Goal: Transaction & Acquisition: Purchase product/service

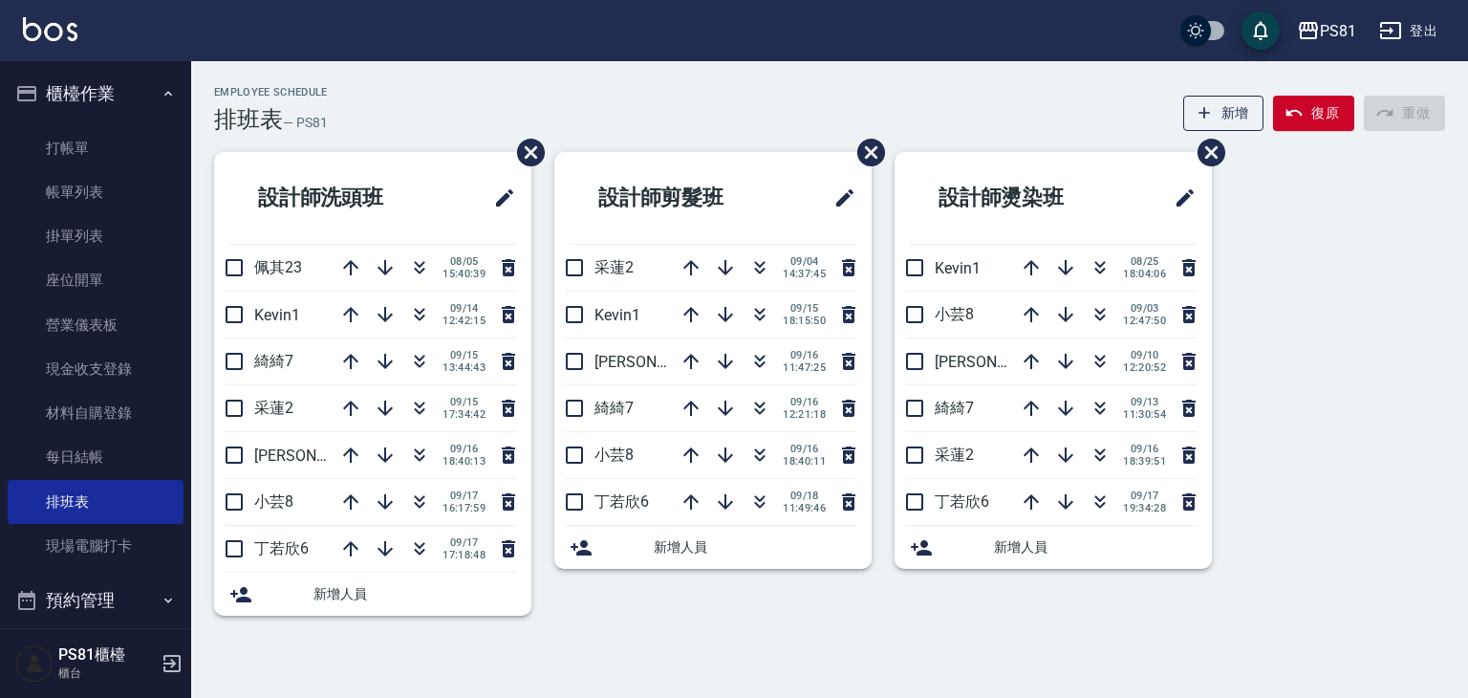
drag, startPoint x: 560, startPoint y: 107, endPoint x: 525, endPoint y: 121, distance: 38.2
click at [525, 122] on div "Employee Schedule 排班表 — PS81 新增 復原 重做" at bounding box center [829, 109] width 1231 height 47
click at [0, 169] on nav "櫃檯作業 打帳單 帳單列表 掛單列表 座位開單 營業儀表板 現金收支登錄 材料自購登錄 每日結帳 排班表 現場電腦打卡 預約管理 預約管理 單日預約紀錄 單週…" at bounding box center [95, 344] width 191 height 567
click at [753, 350] on icon "button" at bounding box center [760, 361] width 23 height 23
drag, startPoint x: 746, startPoint y: 336, endPoint x: 795, endPoint y: 348, distance: 51.2
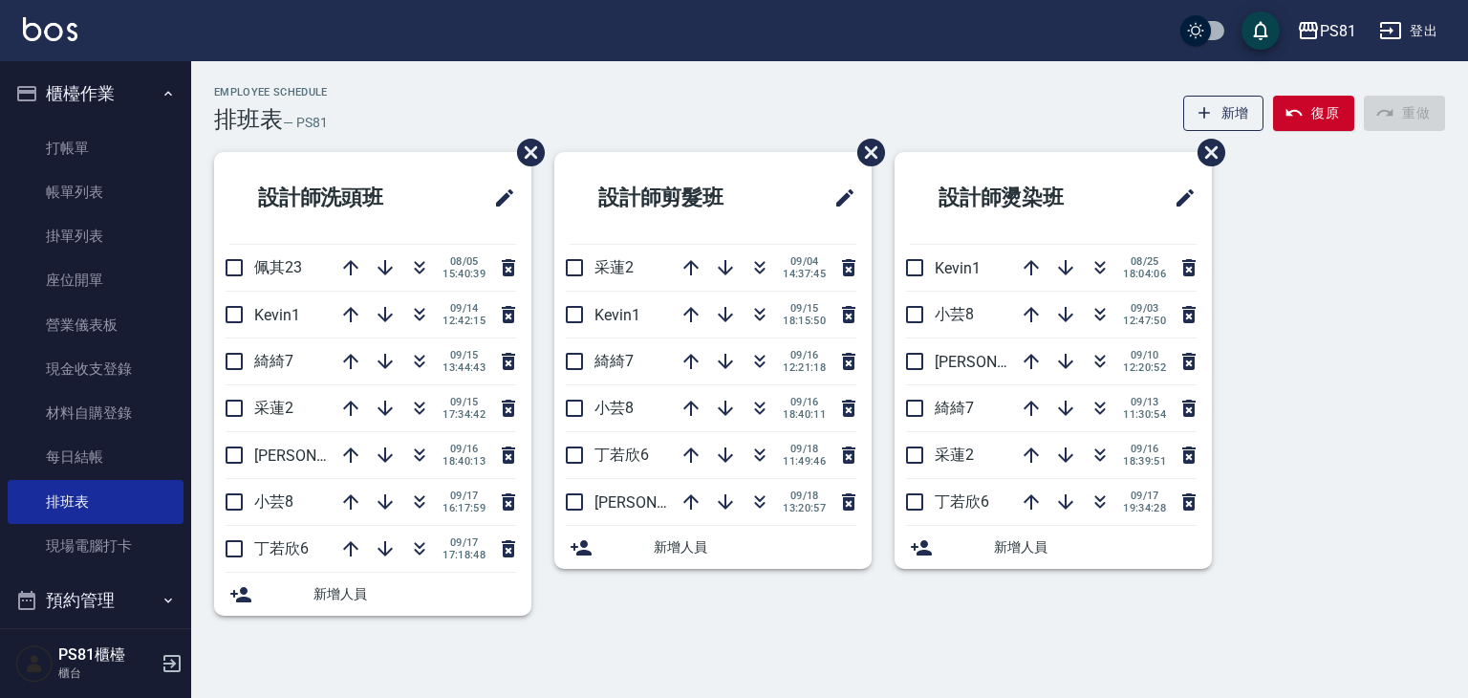
click at [794, 348] on ul "設計師剪髮班 采蓮2 [DATE] 14:37:45 Kevin1 [DATE] 18:15:50 綺綺7 [DATE] 12:21:18 小芸8 [DATE…" at bounding box center [713, 360] width 317 height 417
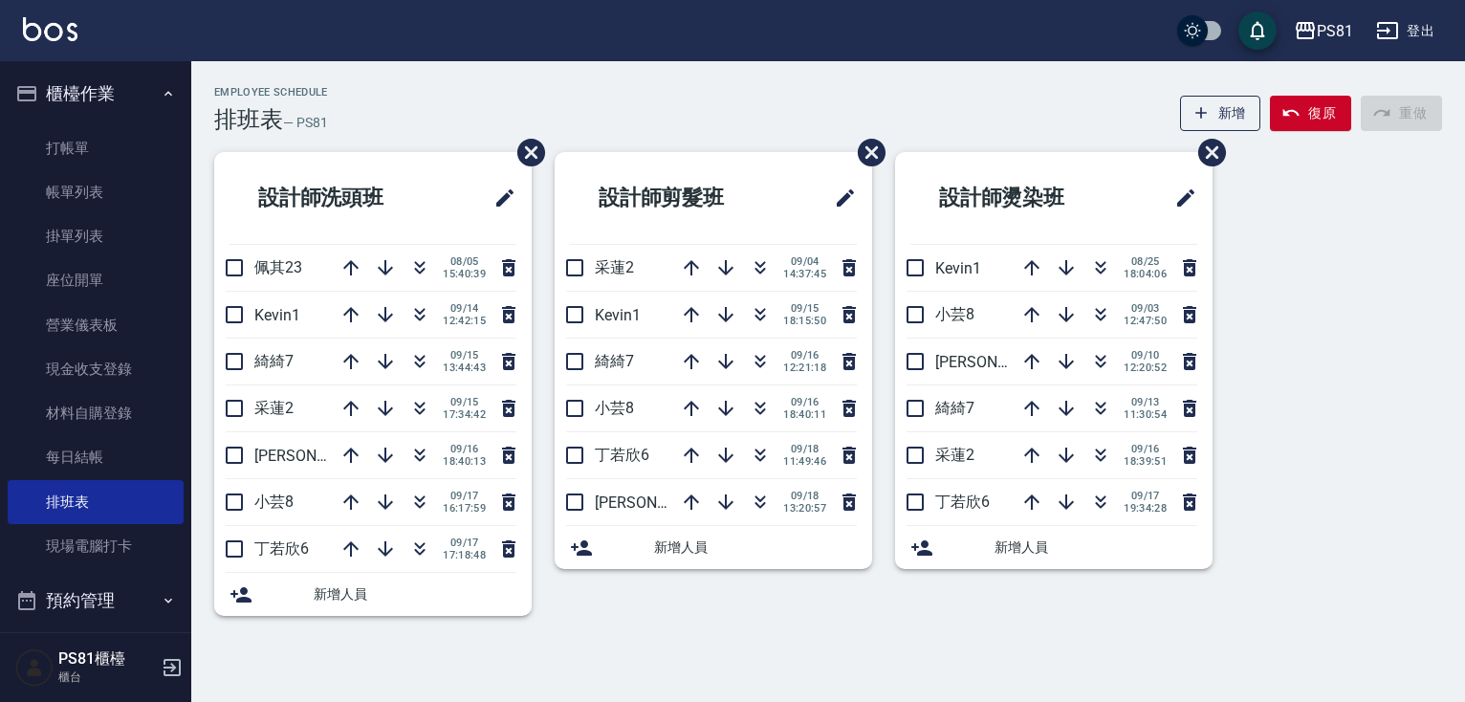
click at [823, 5] on div "PS81 登出" at bounding box center [732, 30] width 1465 height 61
drag, startPoint x: 868, startPoint y: 34, endPoint x: 810, endPoint y: 99, distance: 87.3
click at [810, 99] on div "PS81 登出 櫃檯作業 打帳單 帳單列表 掛單列表 座位開單 營業儀表板 現金收支登錄 材料自購登錄 每日結帳 排班表 現場電腦打卡 預約管理 預約管理 單…" at bounding box center [732, 351] width 1465 height 702
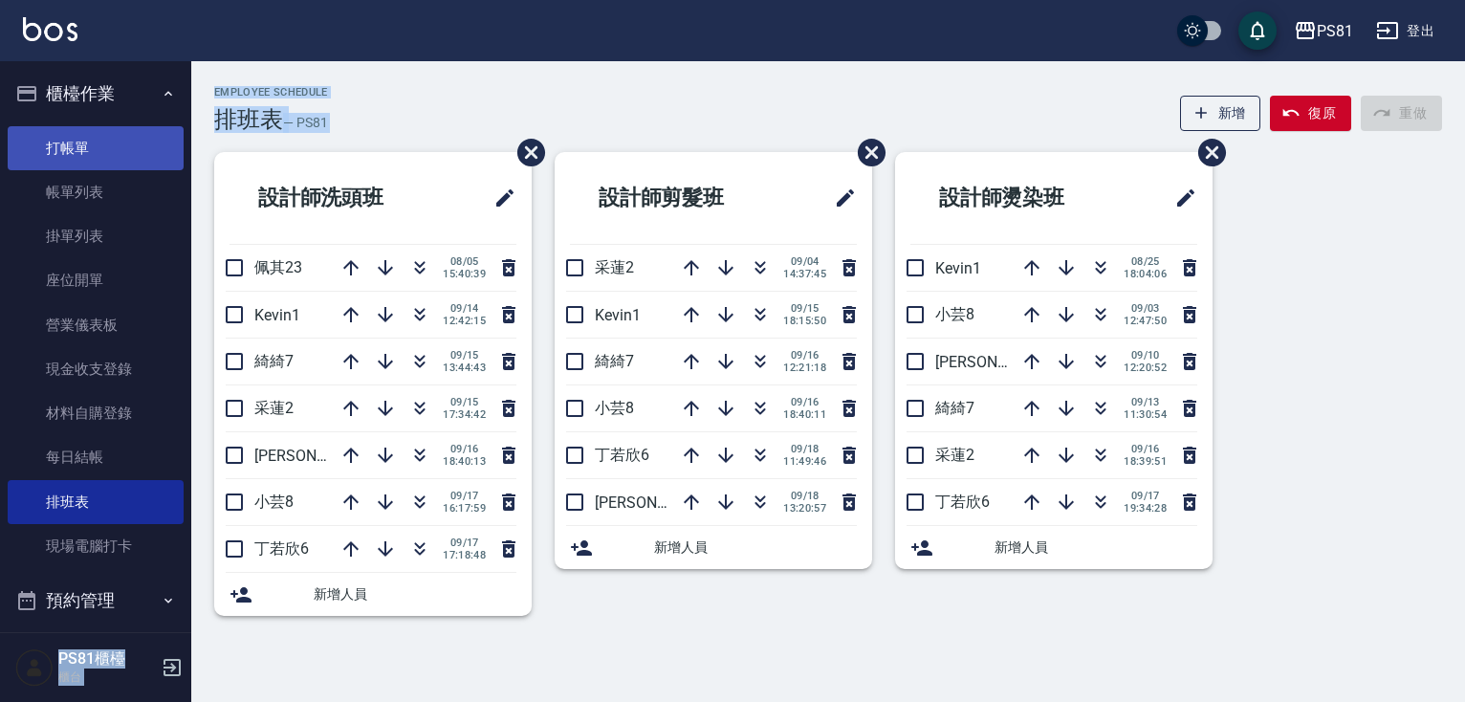
click at [124, 157] on link "打帳單" at bounding box center [96, 148] width 176 height 44
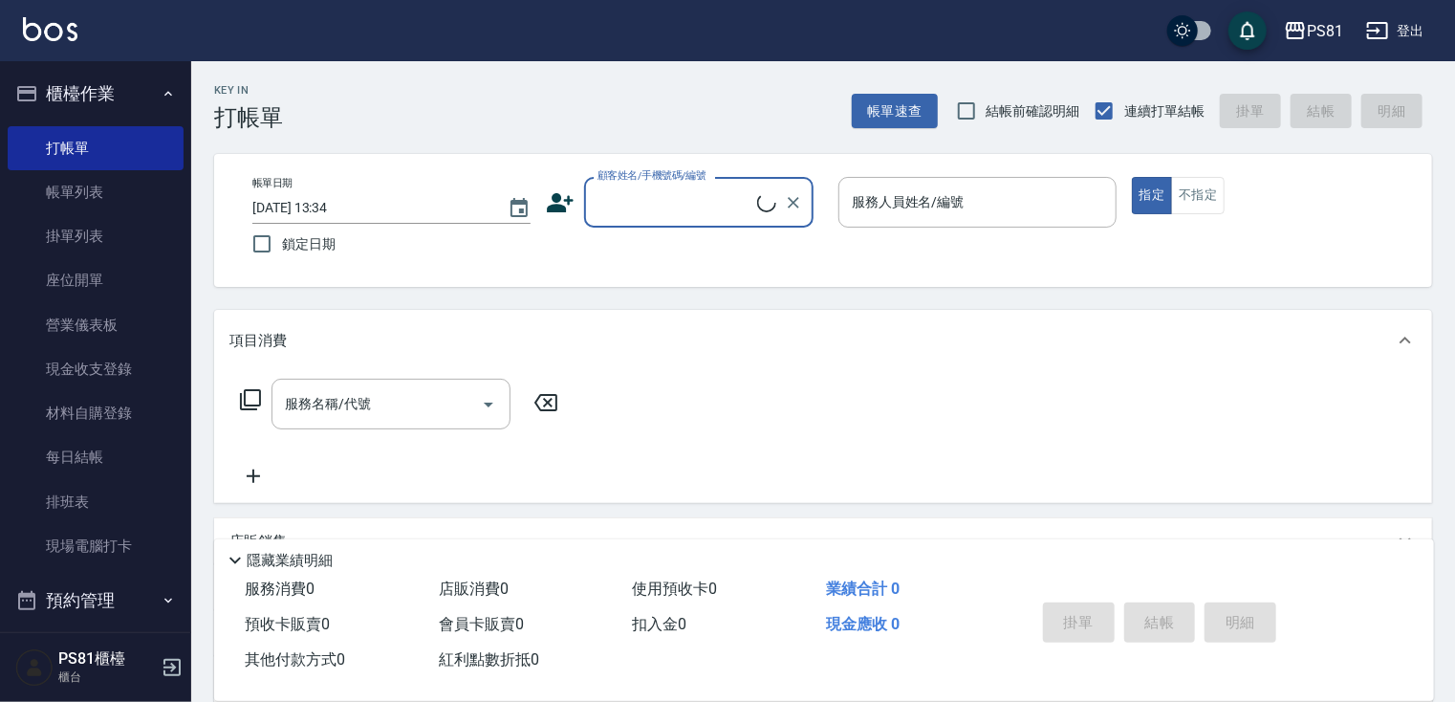
click at [678, 223] on div "顧客姓名/手機號碼/編號" at bounding box center [698, 202] width 229 height 51
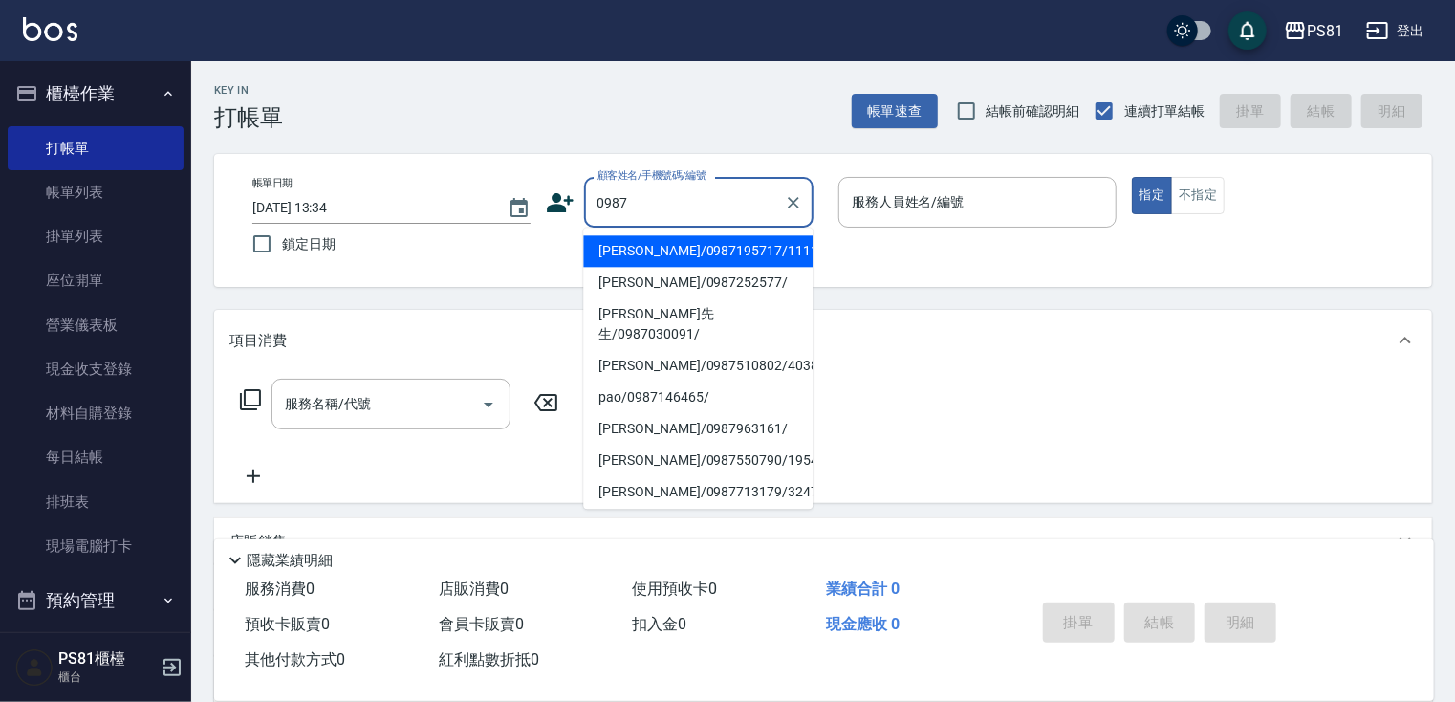
click at [685, 248] on li "[PERSON_NAME]/0987195717/111111" at bounding box center [697, 251] width 229 height 32
type input "[PERSON_NAME]/0987195717/111111"
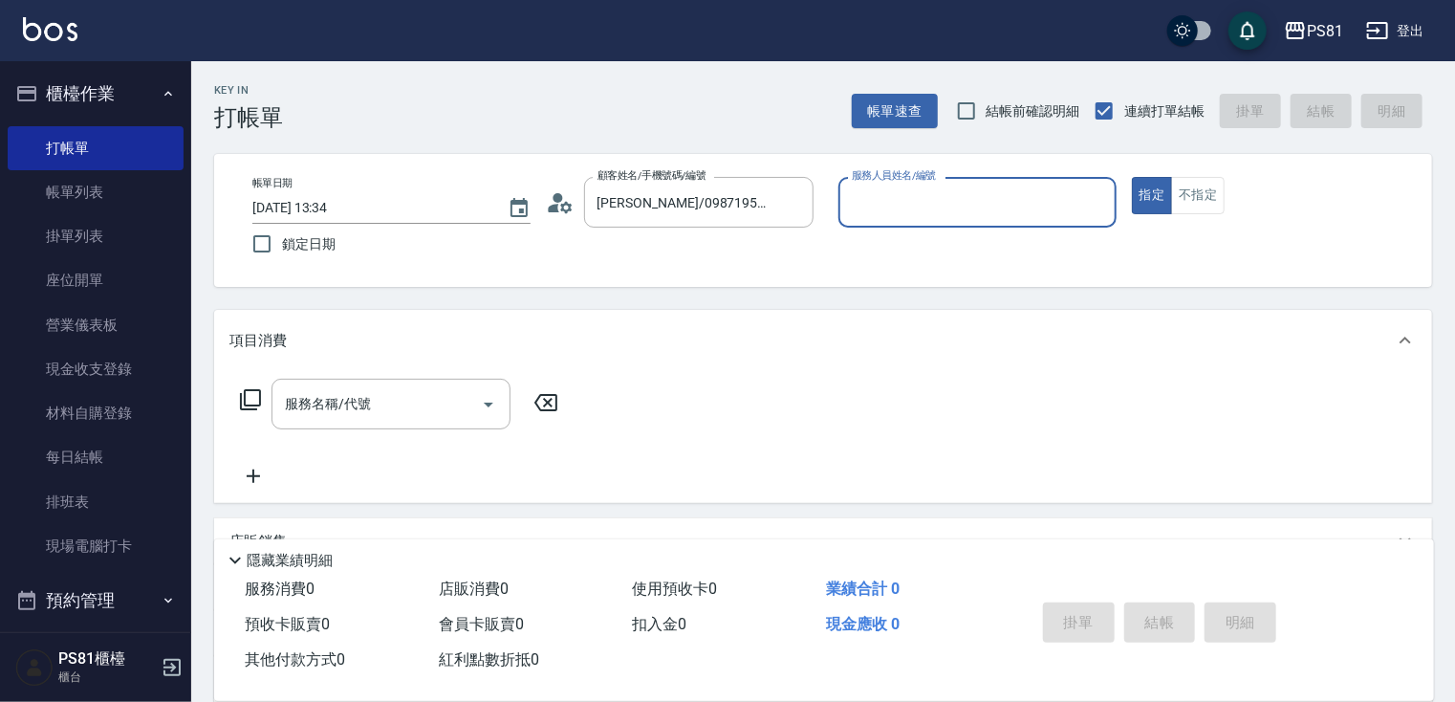
click at [861, 196] on input "服務人員姓名/編號" at bounding box center [977, 201] width 261 height 33
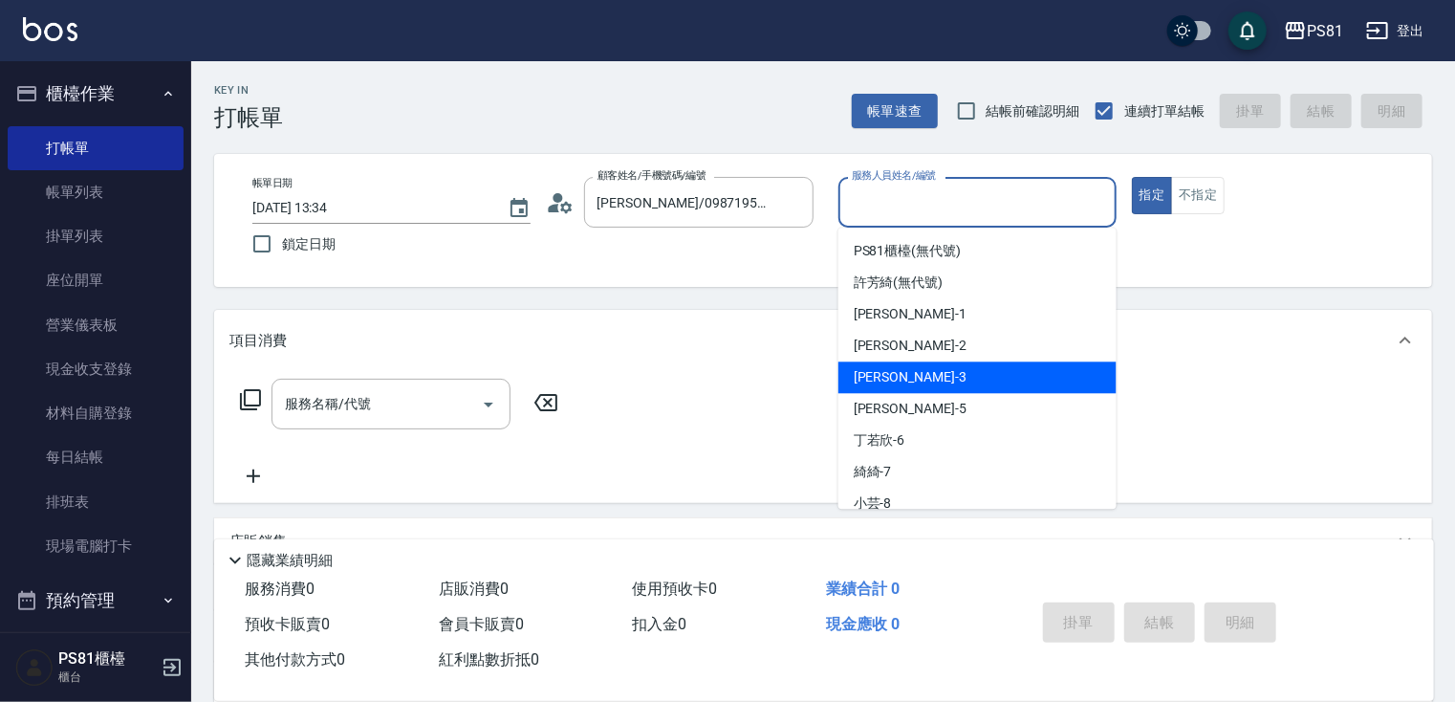
click at [872, 379] on span "[PERSON_NAME] -3" at bounding box center [910, 377] width 113 height 20
type input "[PERSON_NAME]-3"
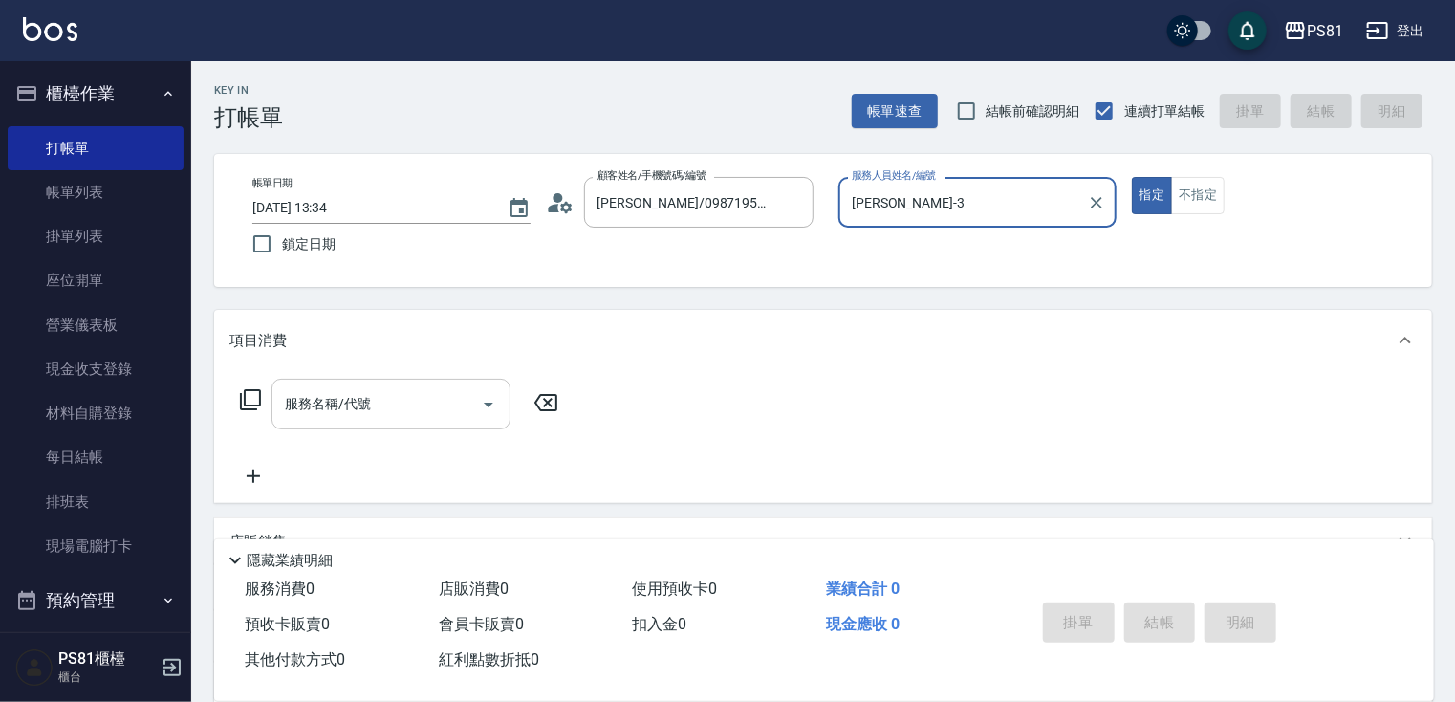
click at [409, 392] on input "服務名稱/代號" at bounding box center [376, 403] width 193 height 33
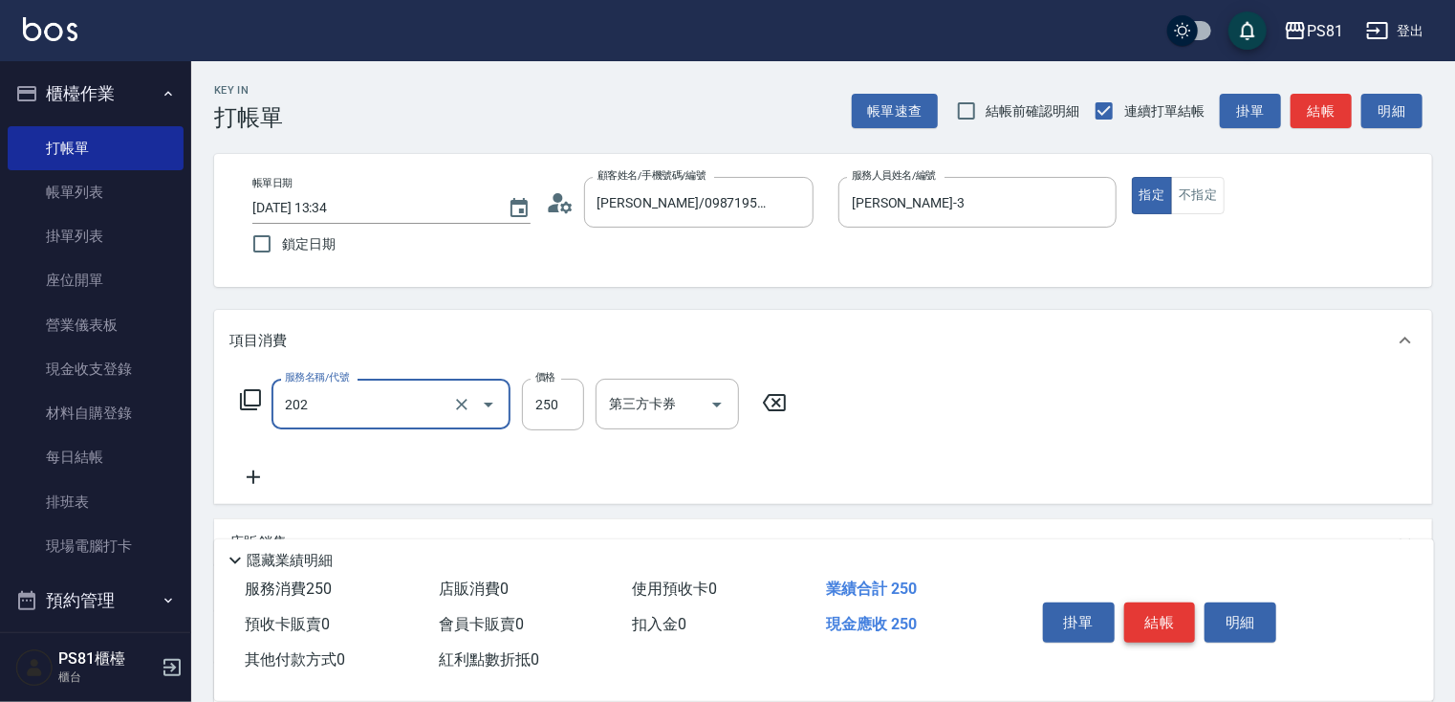
type input "單剪250(202)"
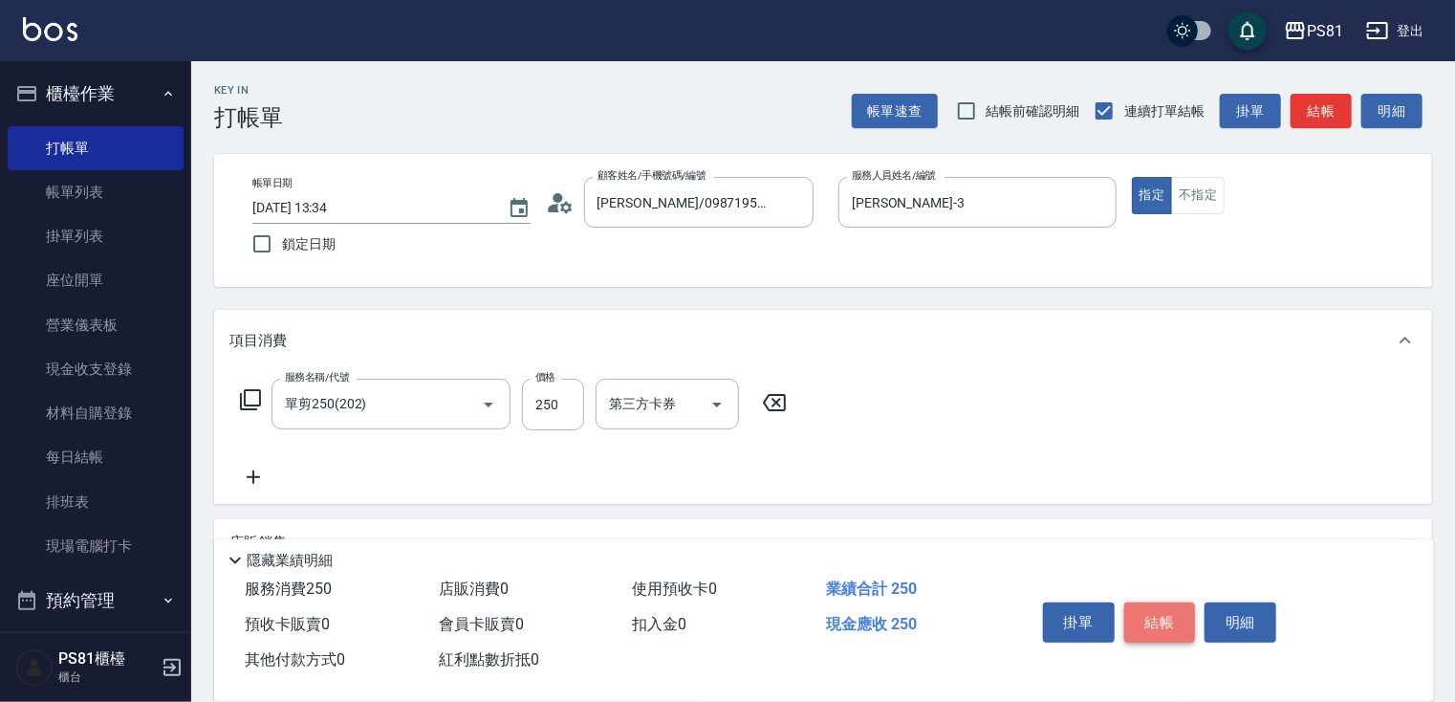
click at [1140, 602] on button "結帳" at bounding box center [1160, 622] width 72 height 40
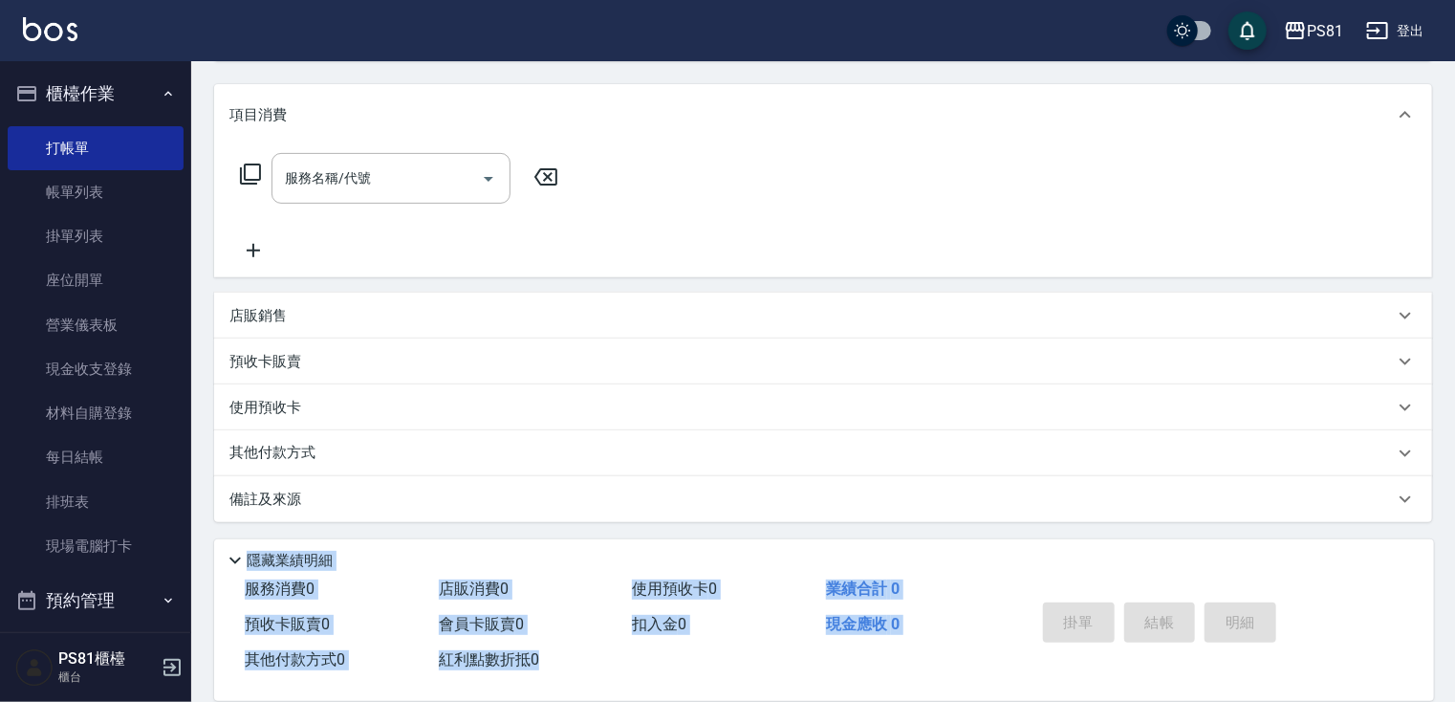
drag, startPoint x: 1134, startPoint y: 596, endPoint x: 1361, endPoint y: 742, distance: 270.5
click at [1361, 697] on html "PS81 登出 櫃檯作業 打帳單 帳單列表 掛單列表 座位開單 營業儀表板 現金收支登錄 材料自購登錄 每日結帳 排班表 現場電腦打卡 預約管理 預約管理 單…" at bounding box center [727, 238] width 1455 height 929
